Goal: Task Accomplishment & Management: Use online tool/utility

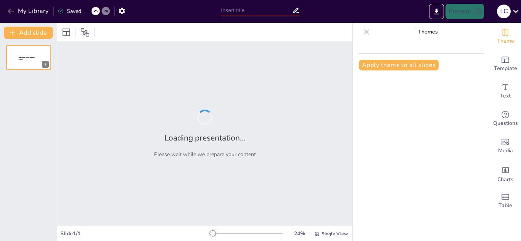
type input "Estudios Recientes sobre el VIH en [GEOGRAPHIC_DATA]: Perspectivas y Desafíos"
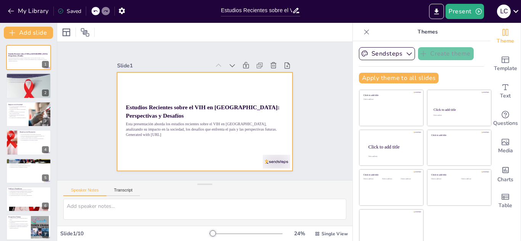
scroll to position [5, 0]
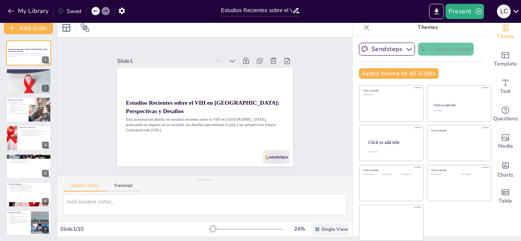
click at [332, 230] on span "Single View" at bounding box center [334, 230] width 26 height 6
click at [353, 147] on div "Sendsteps Create theme Apply theme to all slides Click to add title Click to ad…" at bounding box center [421, 137] width 137 height 200
click at [21, 81] on div at bounding box center [29, 81] width 46 height 58
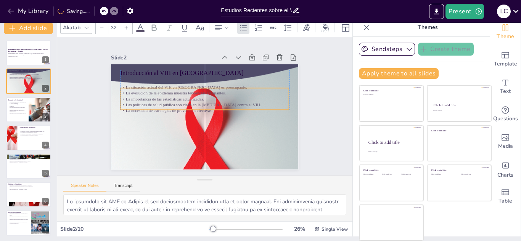
drag, startPoint x: 165, startPoint y: 75, endPoint x: 165, endPoint y: 85, distance: 9.9
click at [165, 85] on p "La situación actual del VIH en [GEOGRAPHIC_DATA] es preocupante." at bounding box center [211, 89] width 162 height 58
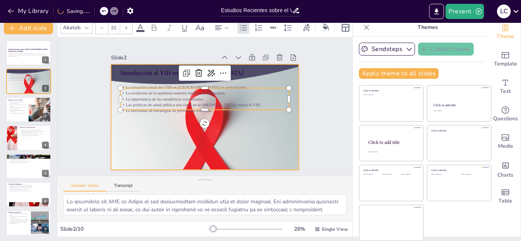
click at [160, 121] on div at bounding box center [203, 117] width 211 height 256
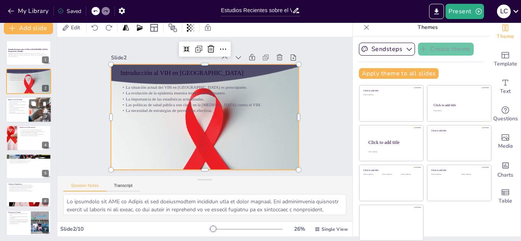
click at [13, 109] on p "Los costos económicos son una carga para el sistema de salud." at bounding box center [17, 108] width 18 height 3
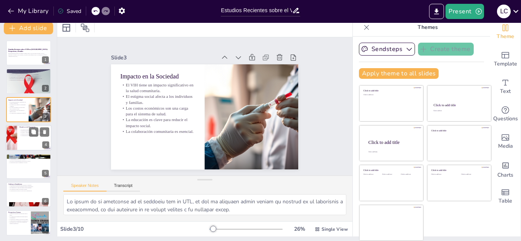
click at [25, 135] on p "La sensibilización es clave para el cambio." at bounding box center [34, 136] width 30 height 2
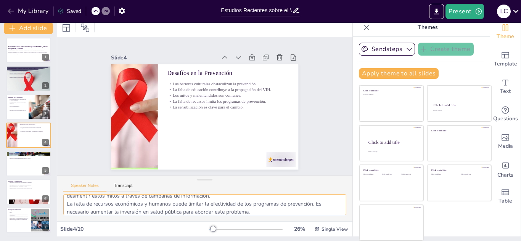
scroll to position [61, 0]
click at [27, 166] on div at bounding box center [29, 164] width 46 height 26
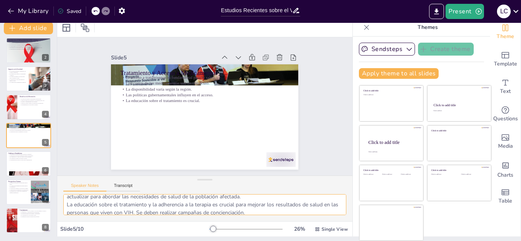
scroll to position [66, 0]
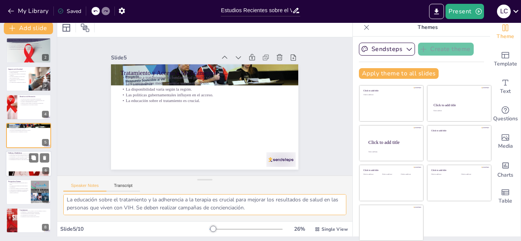
click at [23, 161] on div at bounding box center [29, 164] width 46 height 26
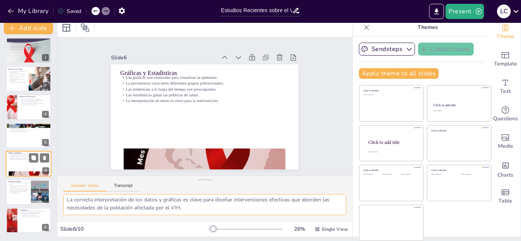
scroll to position [59, 0]
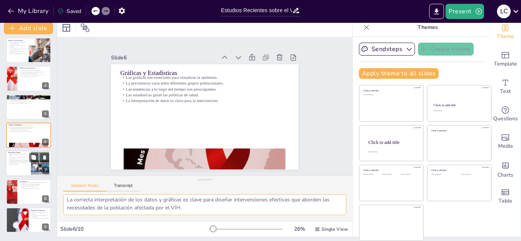
click at [18, 164] on p "Las perspectivas a largo plazo requieren un enfoque multifacético." at bounding box center [18, 163] width 21 height 3
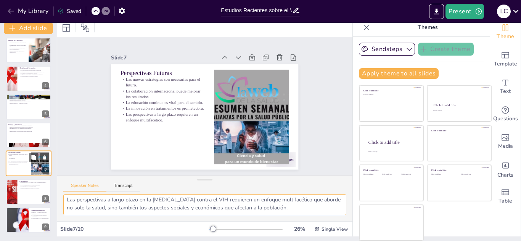
scroll to position [88, 0]
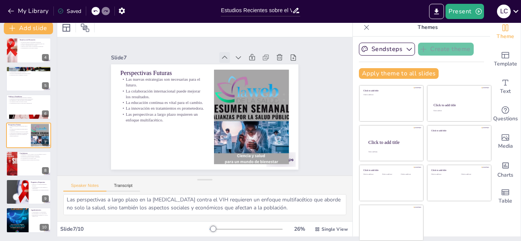
click at [221, 54] on icon at bounding box center [225, 58] width 8 height 8
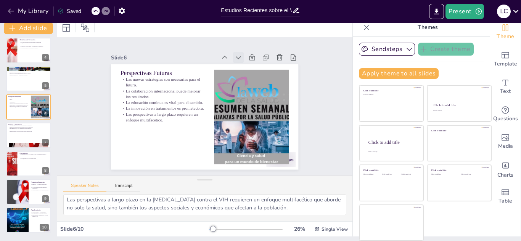
click at [235, 54] on icon at bounding box center [239, 58] width 8 height 8
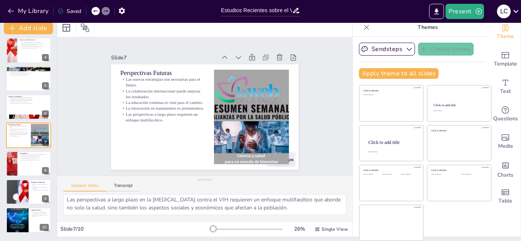
click at [239, 57] on icon at bounding box center [243, 61] width 8 height 8
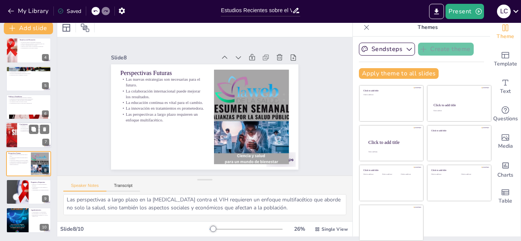
click at [13, 138] on div at bounding box center [11, 136] width 31 height 26
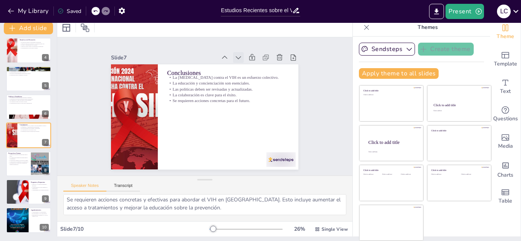
click at [239, 57] on icon at bounding box center [243, 61] width 8 height 8
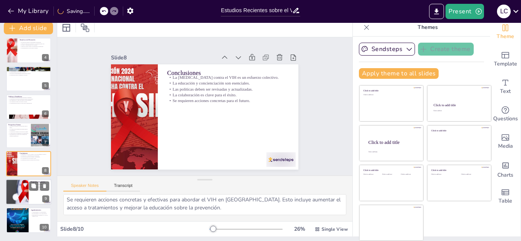
click at [25, 192] on div at bounding box center [17, 192] width 46 height 26
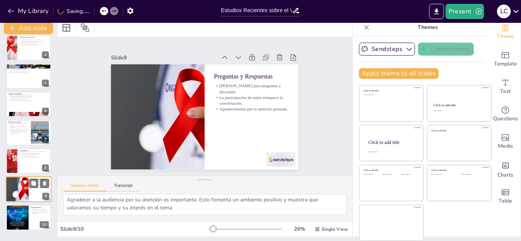
scroll to position [34, 0]
click at [25, 211] on div at bounding box center [17, 217] width 23 height 29
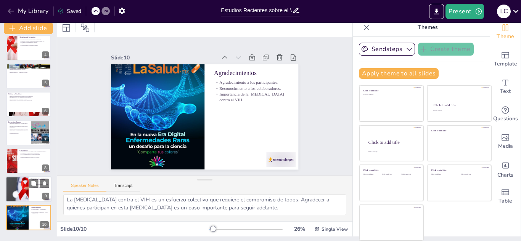
click at [27, 190] on div at bounding box center [17, 190] width 46 height 26
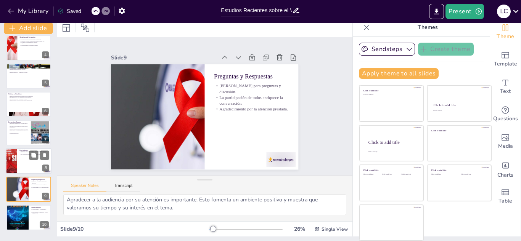
click at [19, 158] on p "Se requieren acciones concretas para el futuro." at bounding box center [34, 157] width 30 height 2
type textarea "La [MEDICAL_DATA] contra el VIH requiere la participación de todos: gobiernos, …"
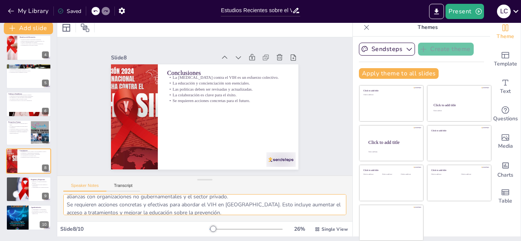
scroll to position [66, 0]
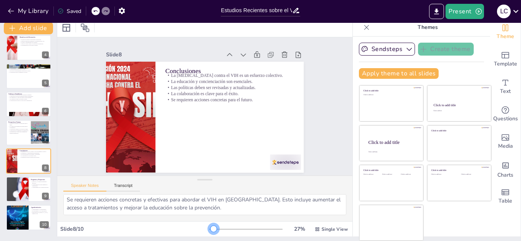
click at [211, 227] on div at bounding box center [214, 229] width 6 height 6
click at [124, 185] on button "Transcript" at bounding box center [123, 187] width 34 height 8
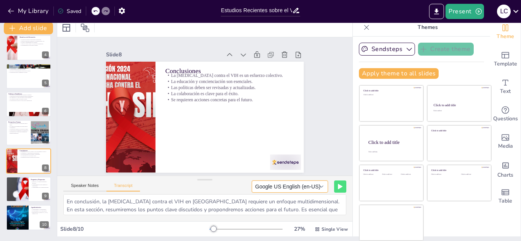
click at [310, 187] on button "Google US English (en-US)" at bounding box center [290, 187] width 76 height 12
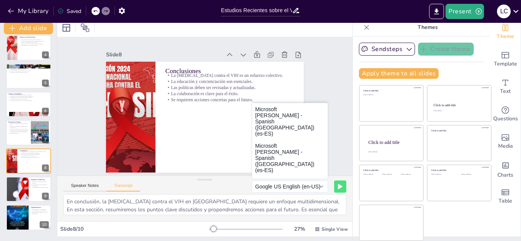
click at [322, 91] on div "Slide 1 Estudios Recientes sobre el VIH en [GEOGRAPHIC_DATA]: Perspectivas y [P…" at bounding box center [204, 106] width 295 height 138
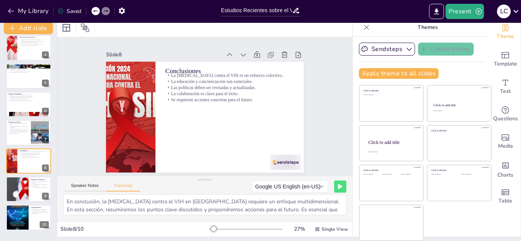
click at [153, 181] on div "Speaker Notes Transcript Google US English (en-US) Microsoft [PERSON_NAME] - Sp…" at bounding box center [204, 185] width 295 height 18
click at [80, 185] on button "Speaker Notes" at bounding box center [84, 187] width 43 height 8
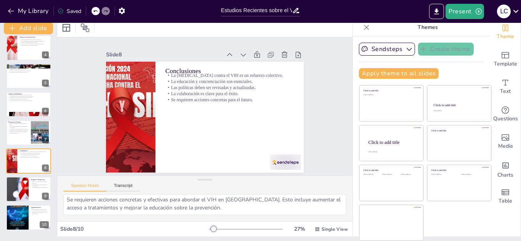
click at [363, 28] on icon at bounding box center [367, 28] width 8 height 8
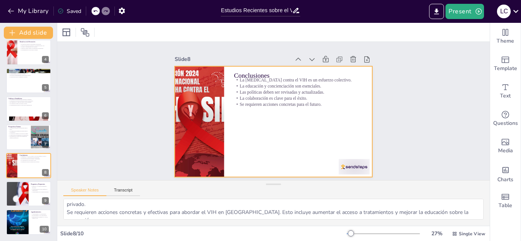
scroll to position [0, 0]
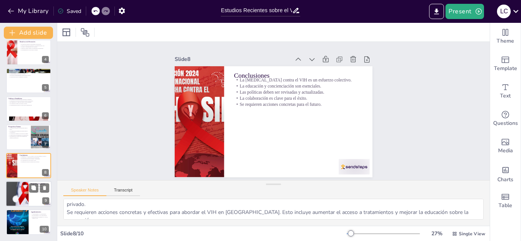
click at [18, 201] on div at bounding box center [17, 194] width 46 height 26
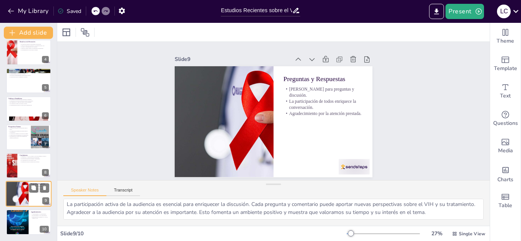
scroll to position [26, 0]
click at [23, 161] on p "Se requieren acciones concretas para el futuro." at bounding box center [34, 162] width 30 height 2
type textarea "La [MEDICAL_DATA] contra el VIH requiere la participación de todos: gobiernos, …"
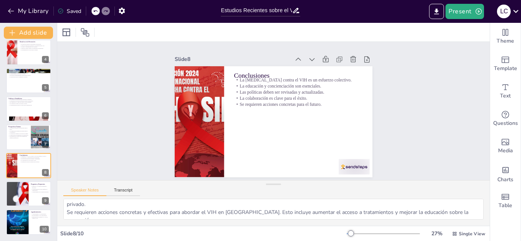
scroll to position [0, 0]
